Goal: Task Accomplishment & Management: Manage account settings

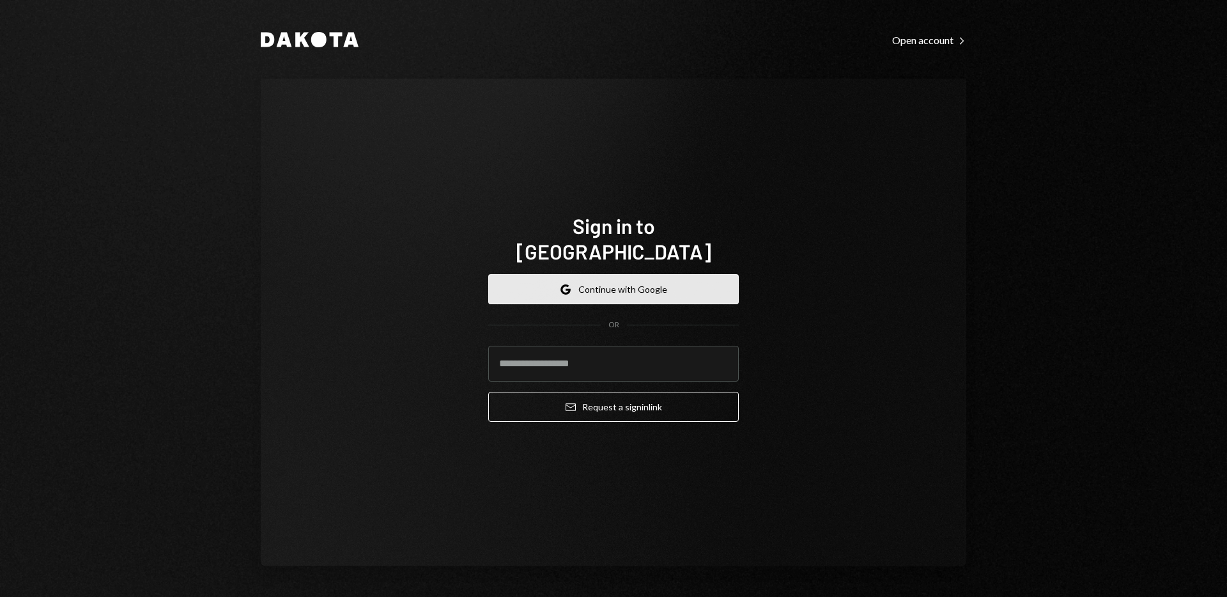
click at [590, 280] on button "Google Continue with Google" at bounding box center [613, 289] width 250 height 30
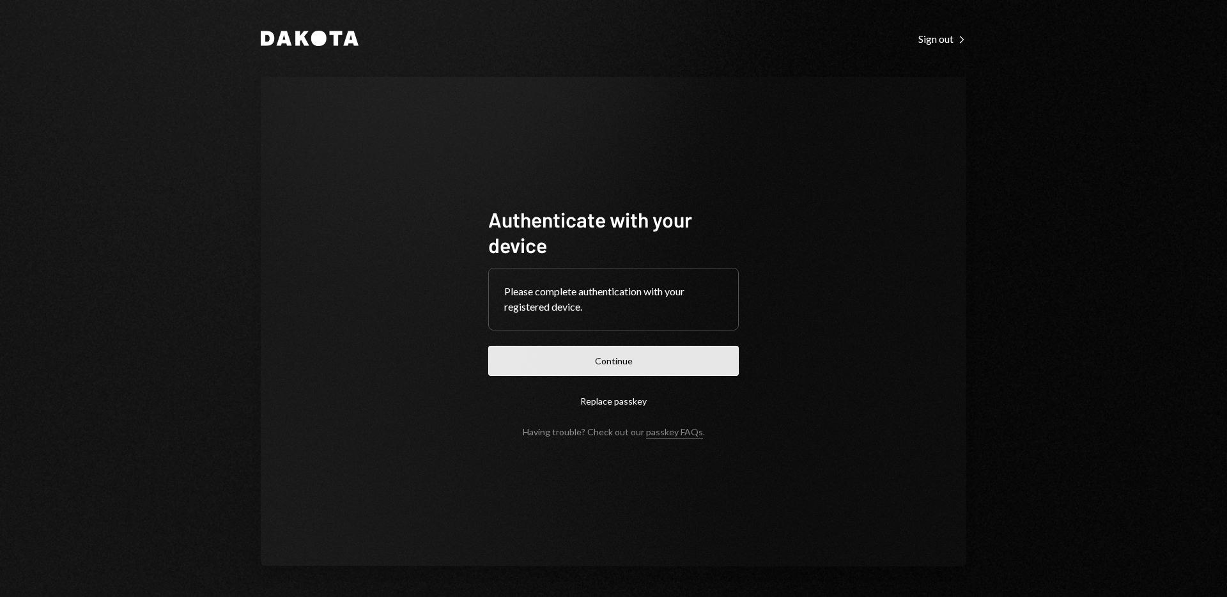
click at [576, 364] on button "Continue" at bounding box center [613, 361] width 250 height 30
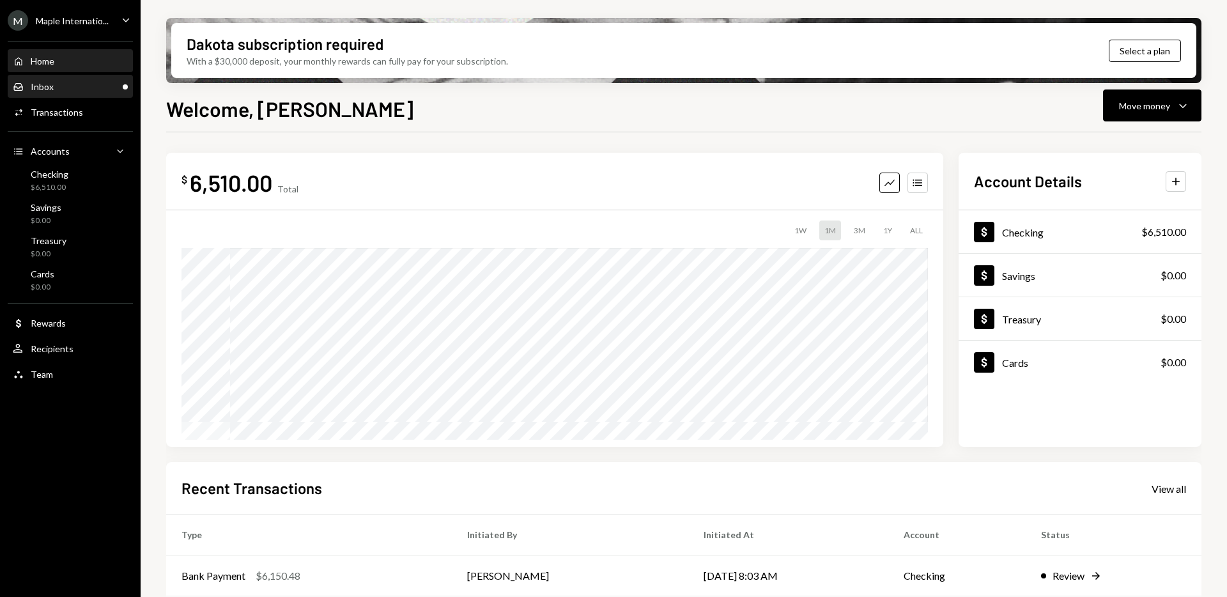
click at [98, 85] on div "Inbox Inbox" at bounding box center [70, 87] width 115 height 12
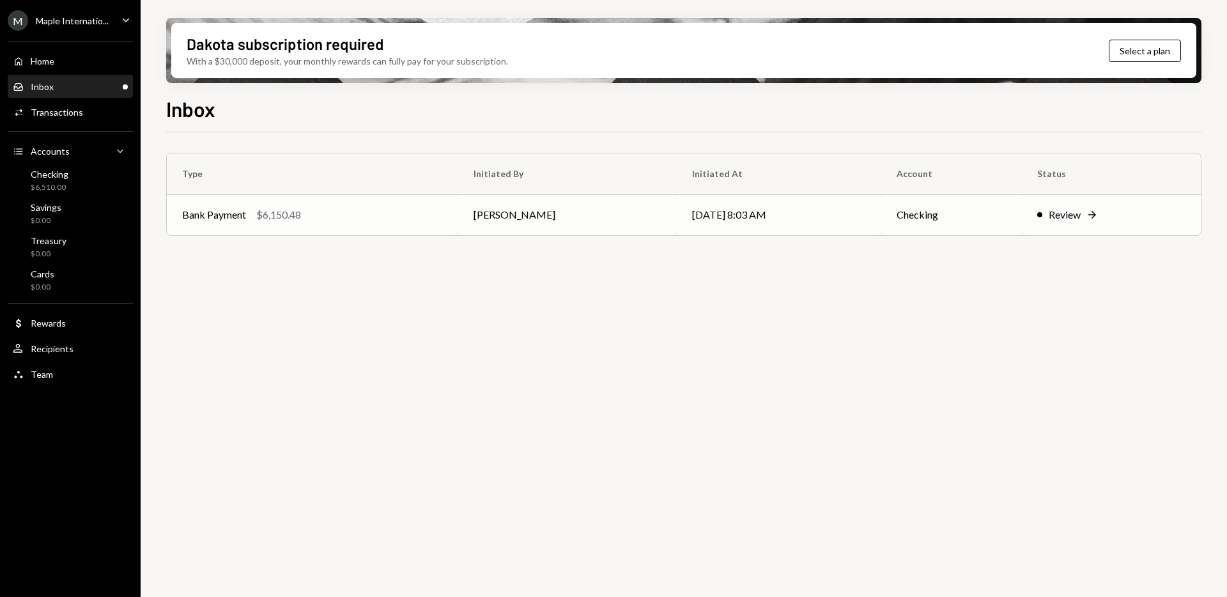
click at [1053, 217] on div "Review" at bounding box center [1064, 214] width 32 height 15
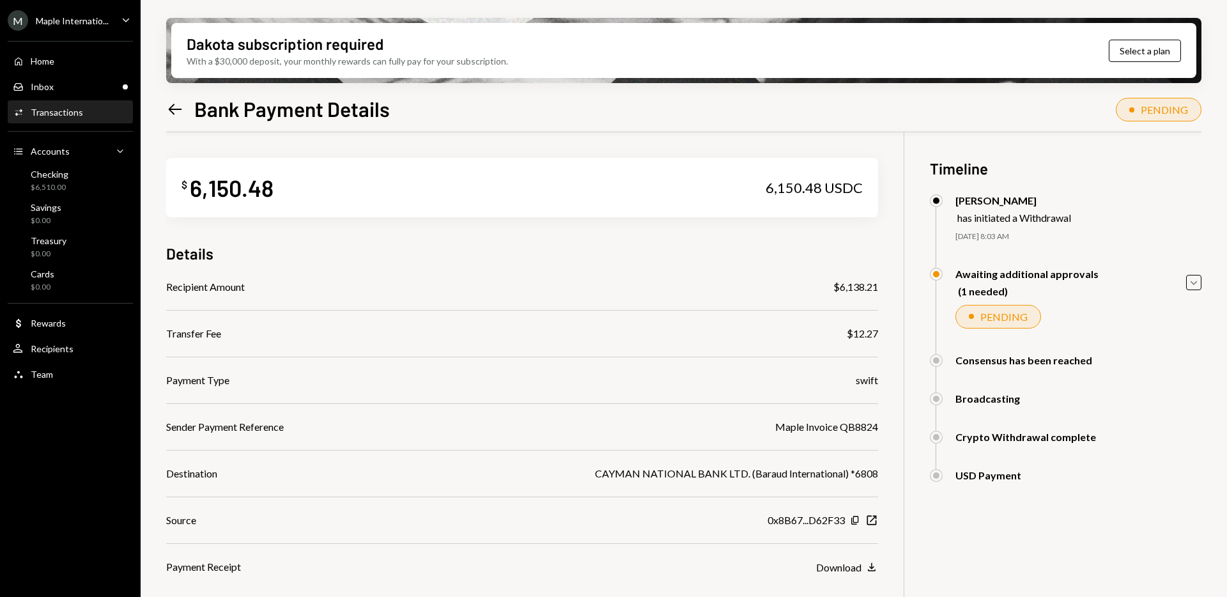
scroll to position [102, 0]
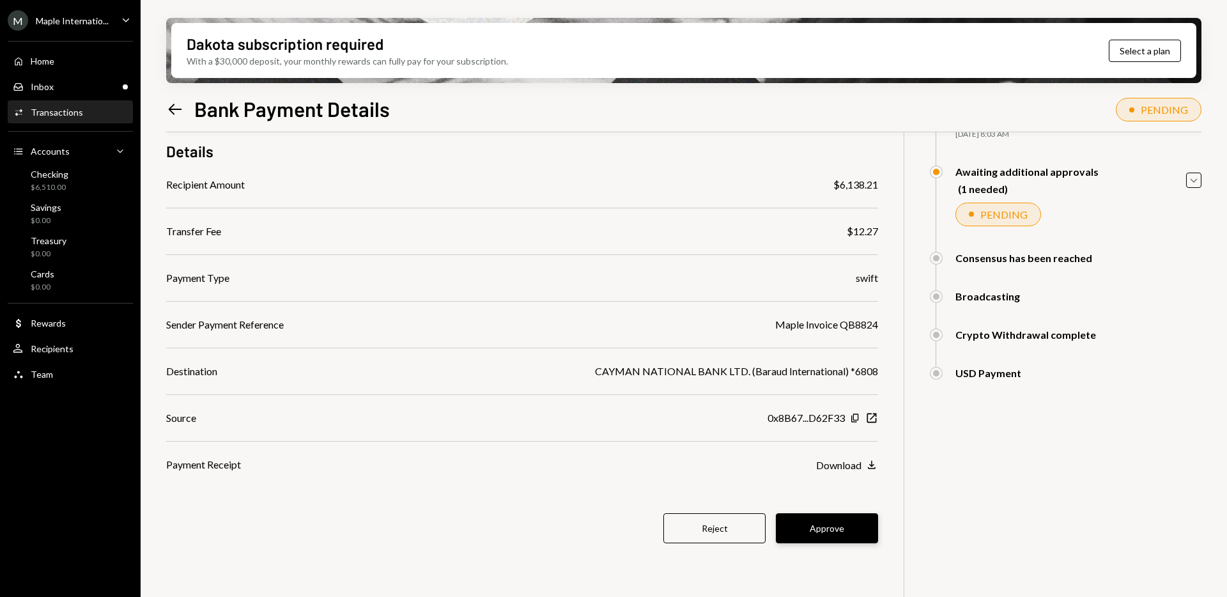
click at [826, 536] on button "Approve" at bounding box center [827, 528] width 102 height 30
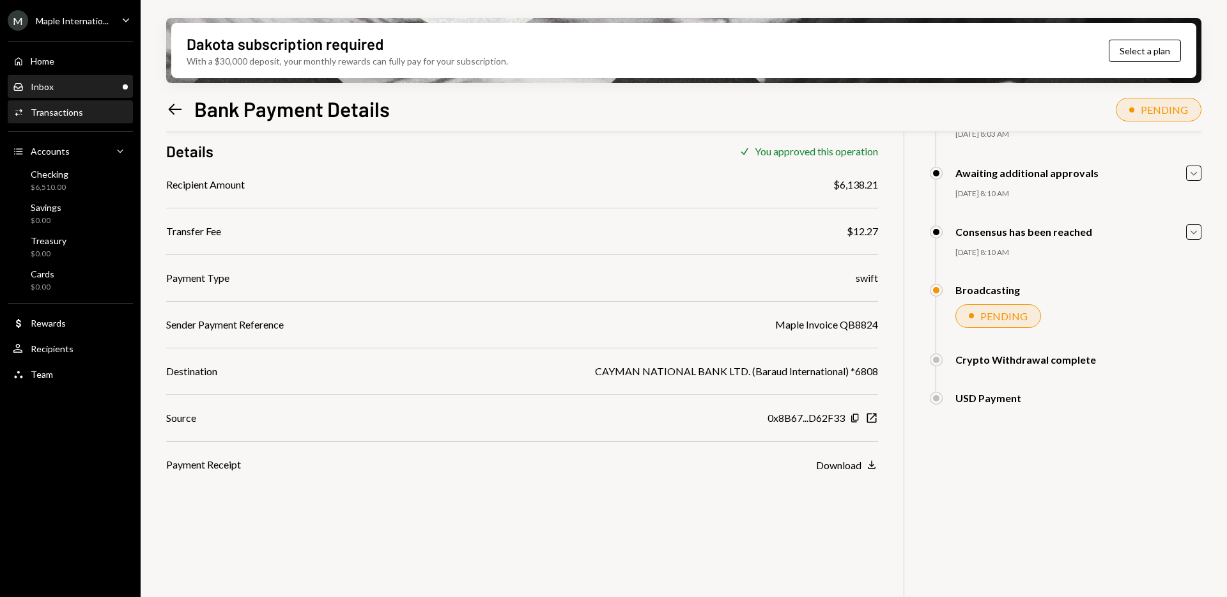
click at [47, 89] on div "Inbox" at bounding box center [42, 86] width 23 height 11
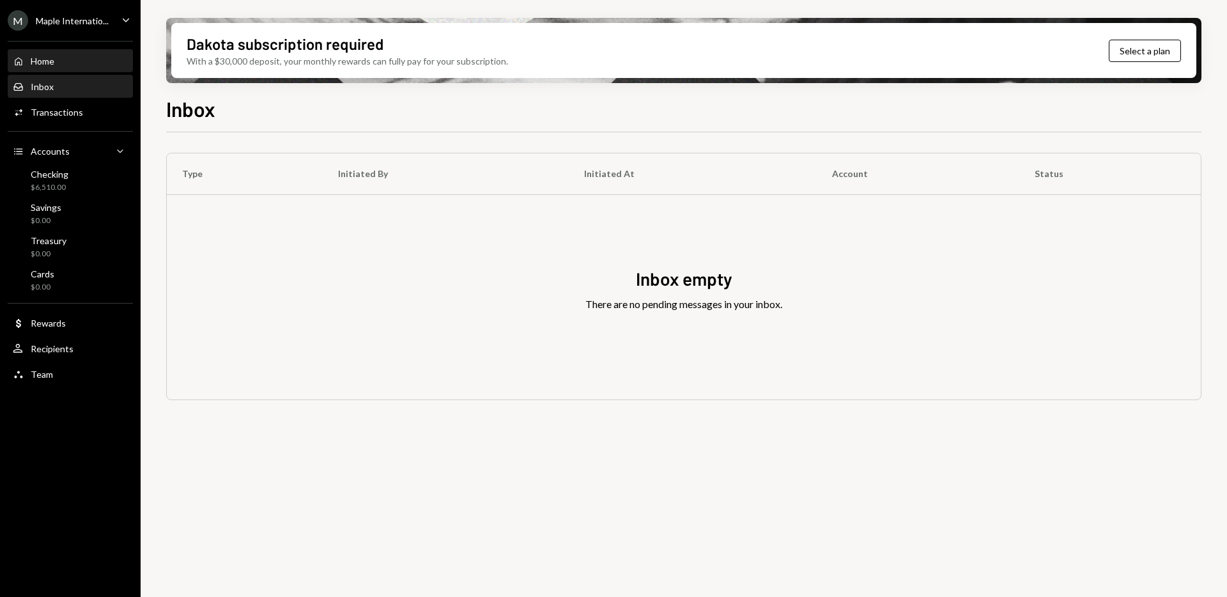
click at [47, 64] on div "Home" at bounding box center [43, 61] width 24 height 11
